Goal: Find specific page/section: Find specific page/section

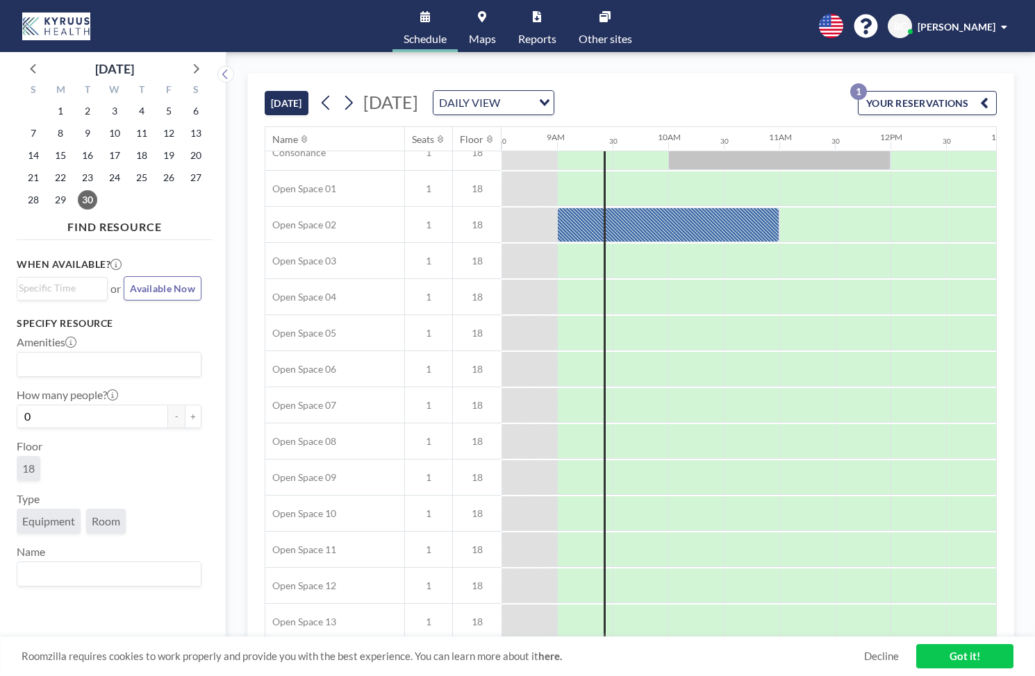
scroll to position [0, 944]
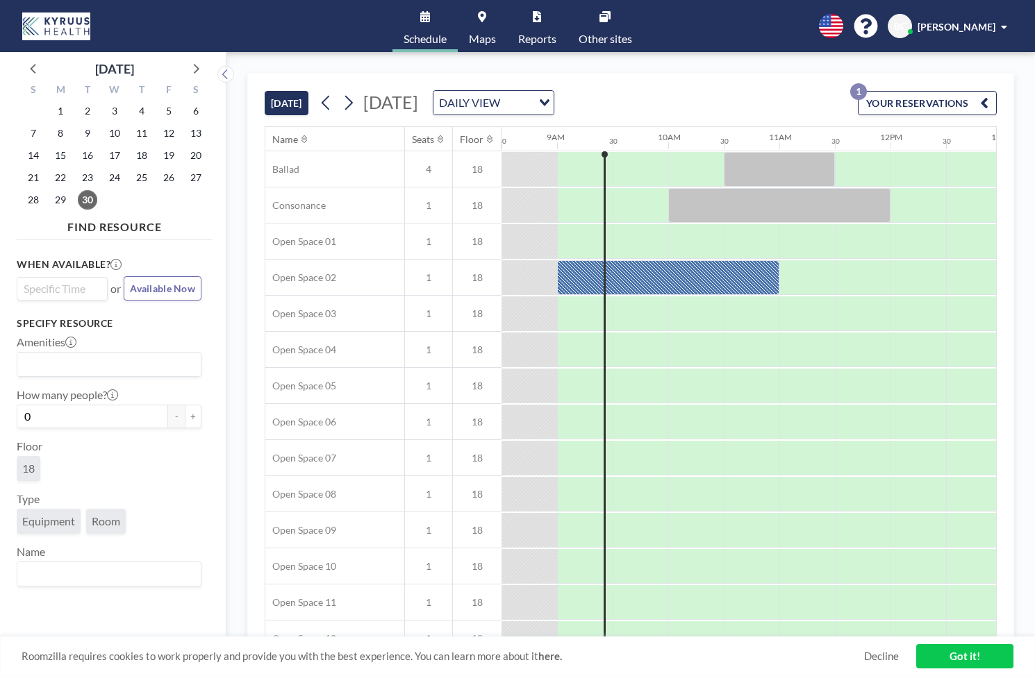
click at [82, 290] on input "Search for option" at bounding box center [59, 288] width 81 height 17
click at [144, 324] on h3 "Specify resource" at bounding box center [109, 323] width 185 height 12
click at [104, 363] on input "Search for option" at bounding box center [106, 364] width 174 height 18
click at [144, 319] on h3 "Specify resource" at bounding box center [109, 323] width 185 height 12
click at [33, 470] on span "18" at bounding box center [28, 468] width 12 height 13
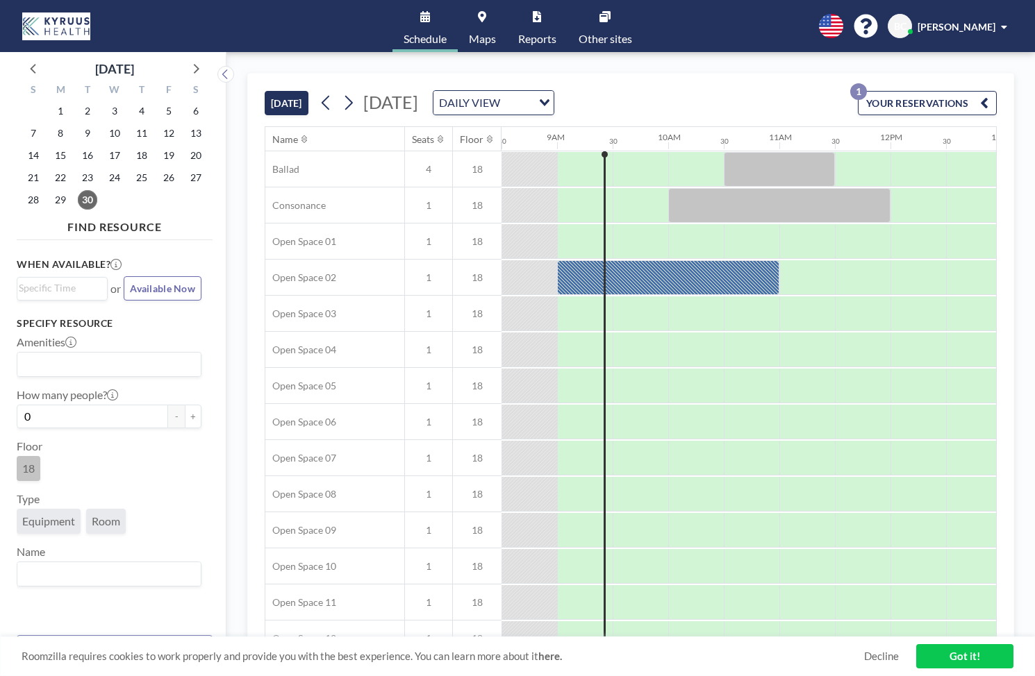
click at [488, 30] on link "Maps" at bounding box center [482, 26] width 49 height 52
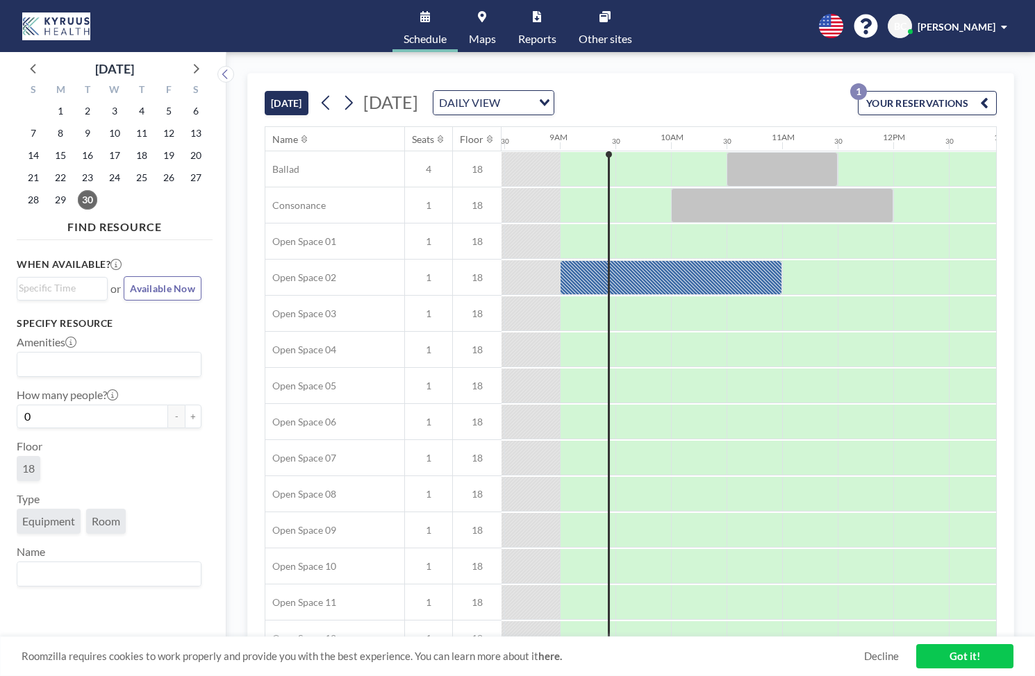
scroll to position [0, 944]
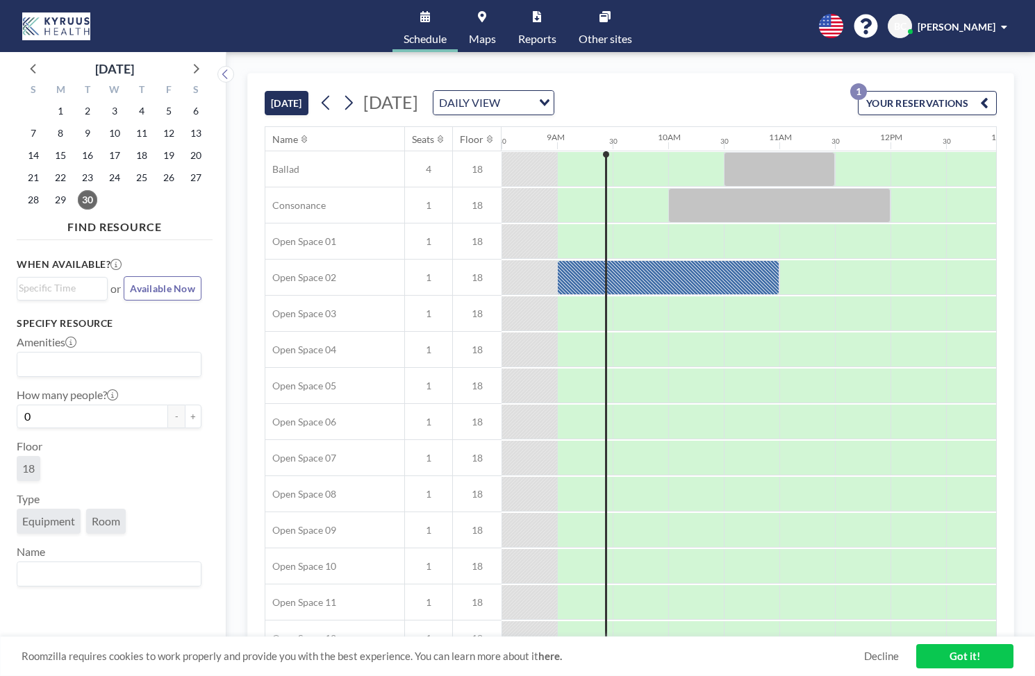
click at [42, 30] on img at bounding box center [56, 26] width 68 height 28
click at [887, 25] on div "English Polski 日本語 Española BC [PERSON_NAME]" at bounding box center [909, 26] width 205 height 24
click at [871, 28] on icon at bounding box center [865, 27] width 24 height 24
